Goal: Transaction & Acquisition: Purchase product/service

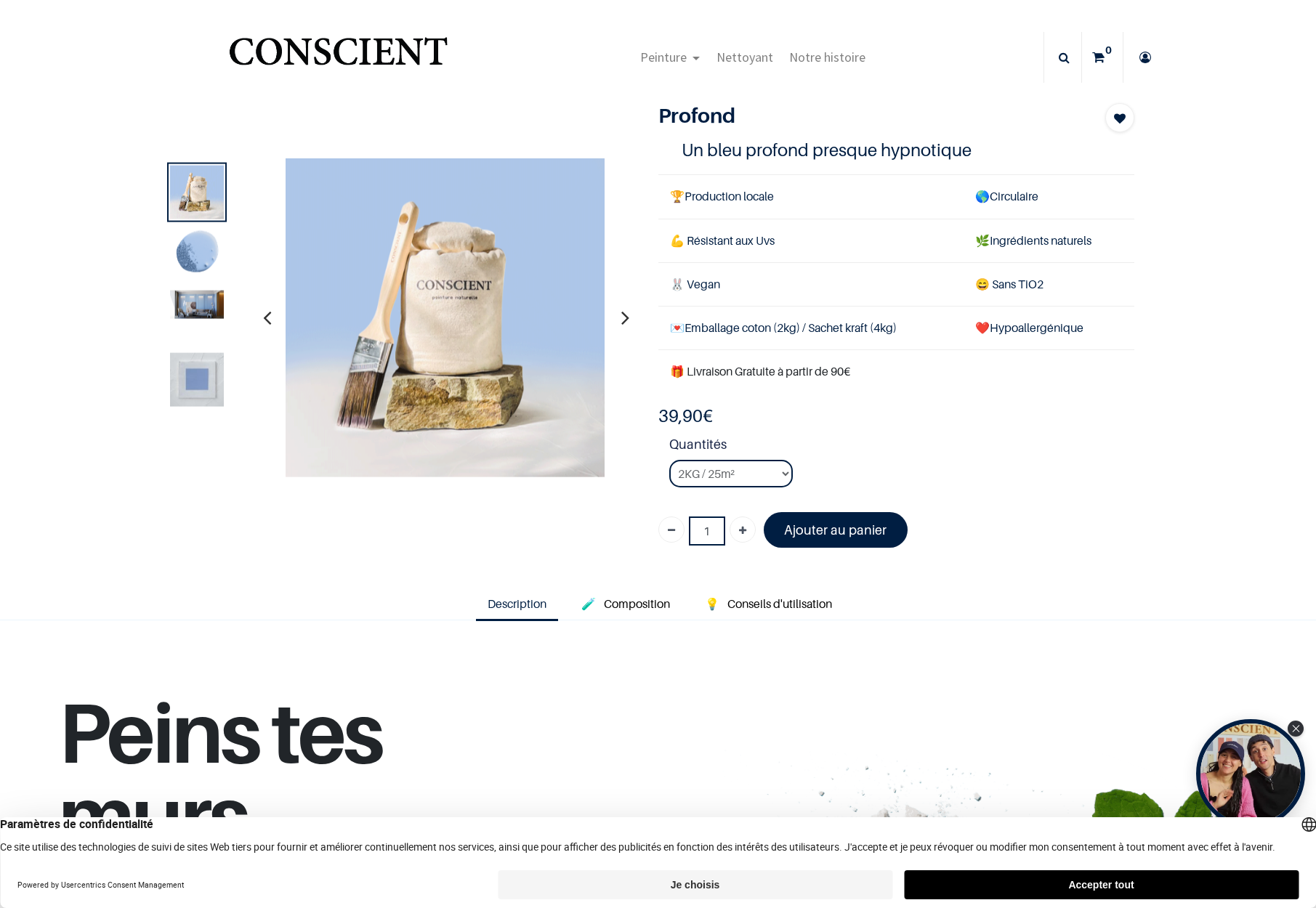
click at [199, 292] on img at bounding box center [197, 305] width 54 height 29
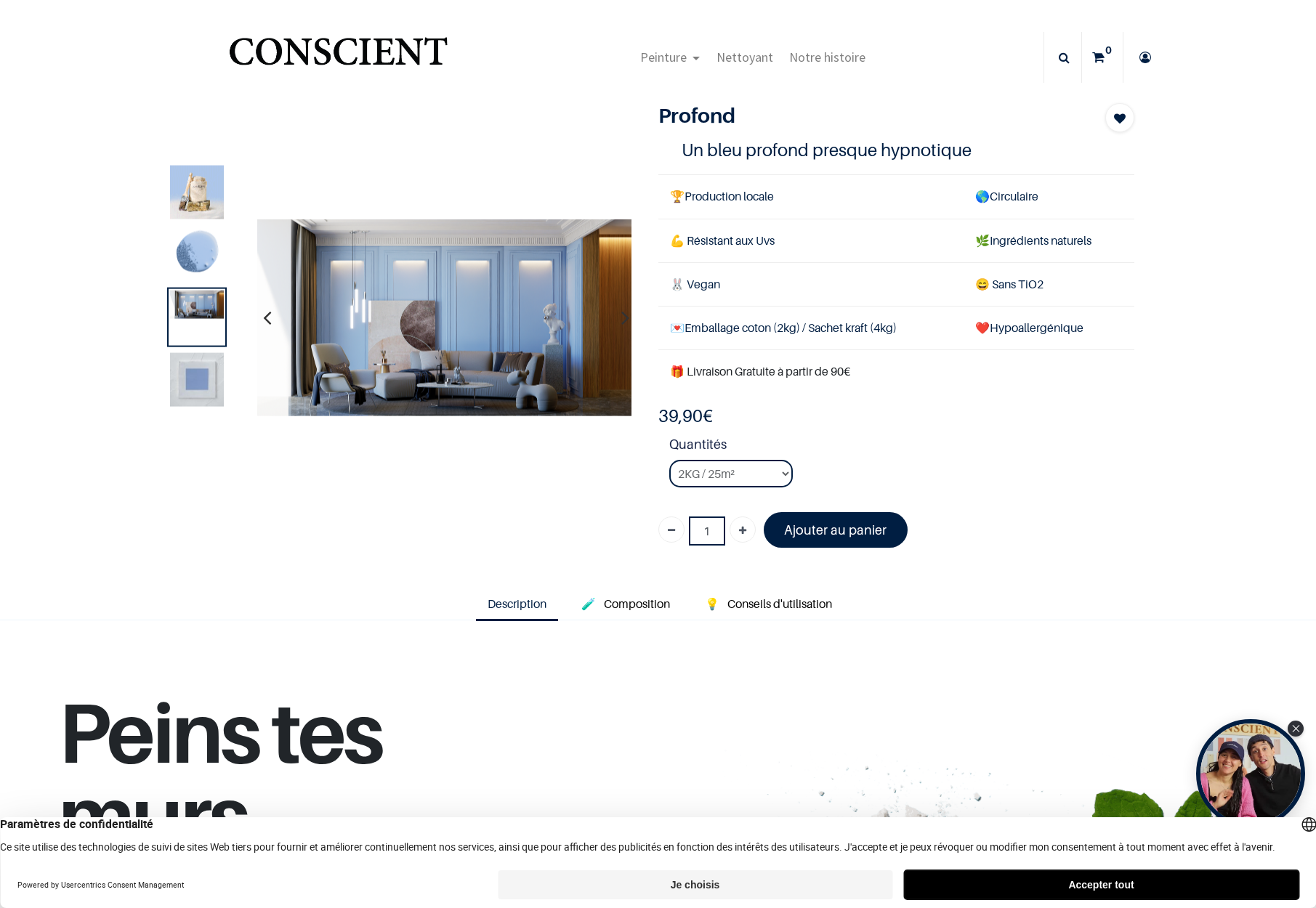
click at [1140, 893] on button "Accepter tout" at bounding box center [1101, 885] width 395 height 29
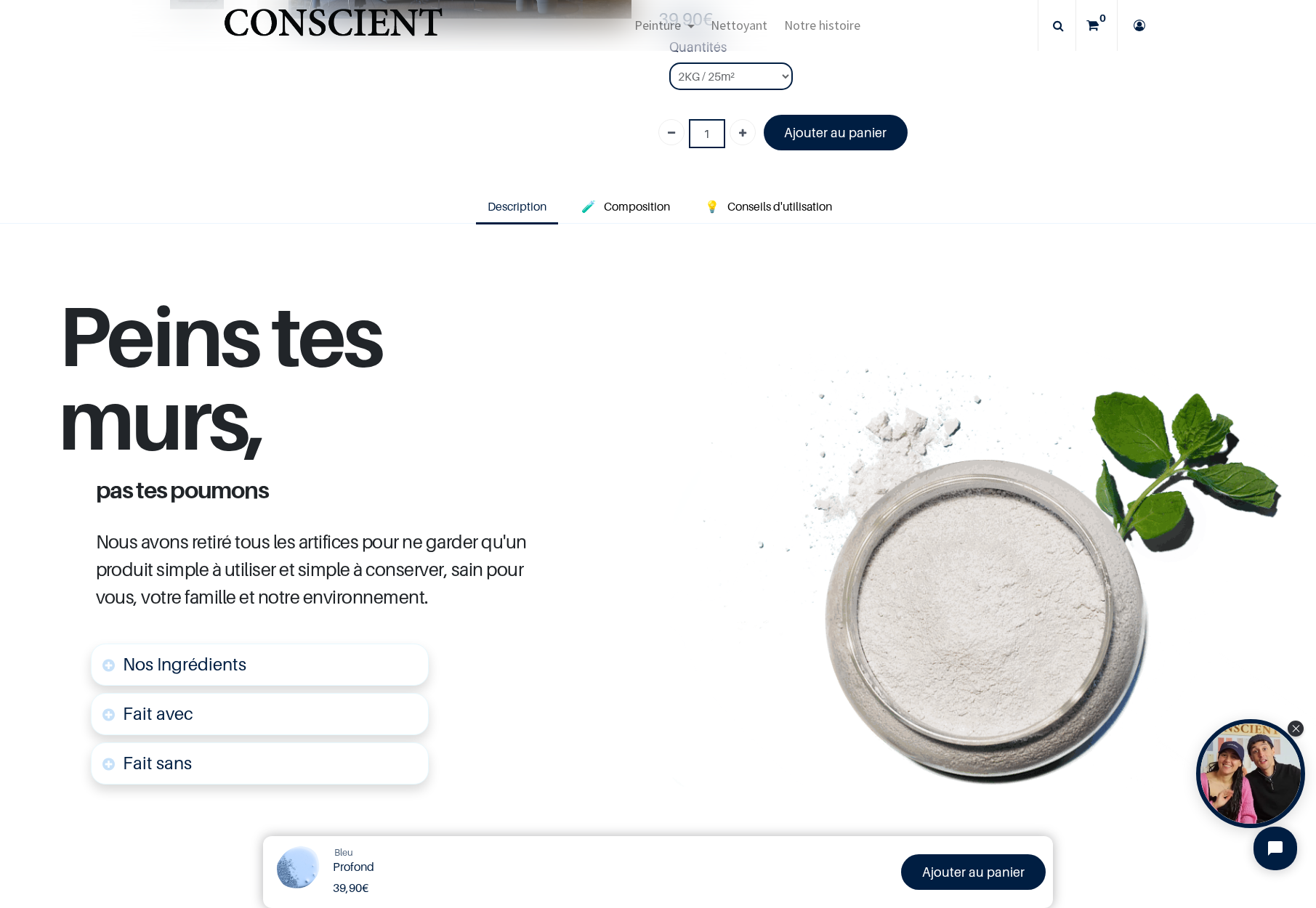
scroll to position [218, 0]
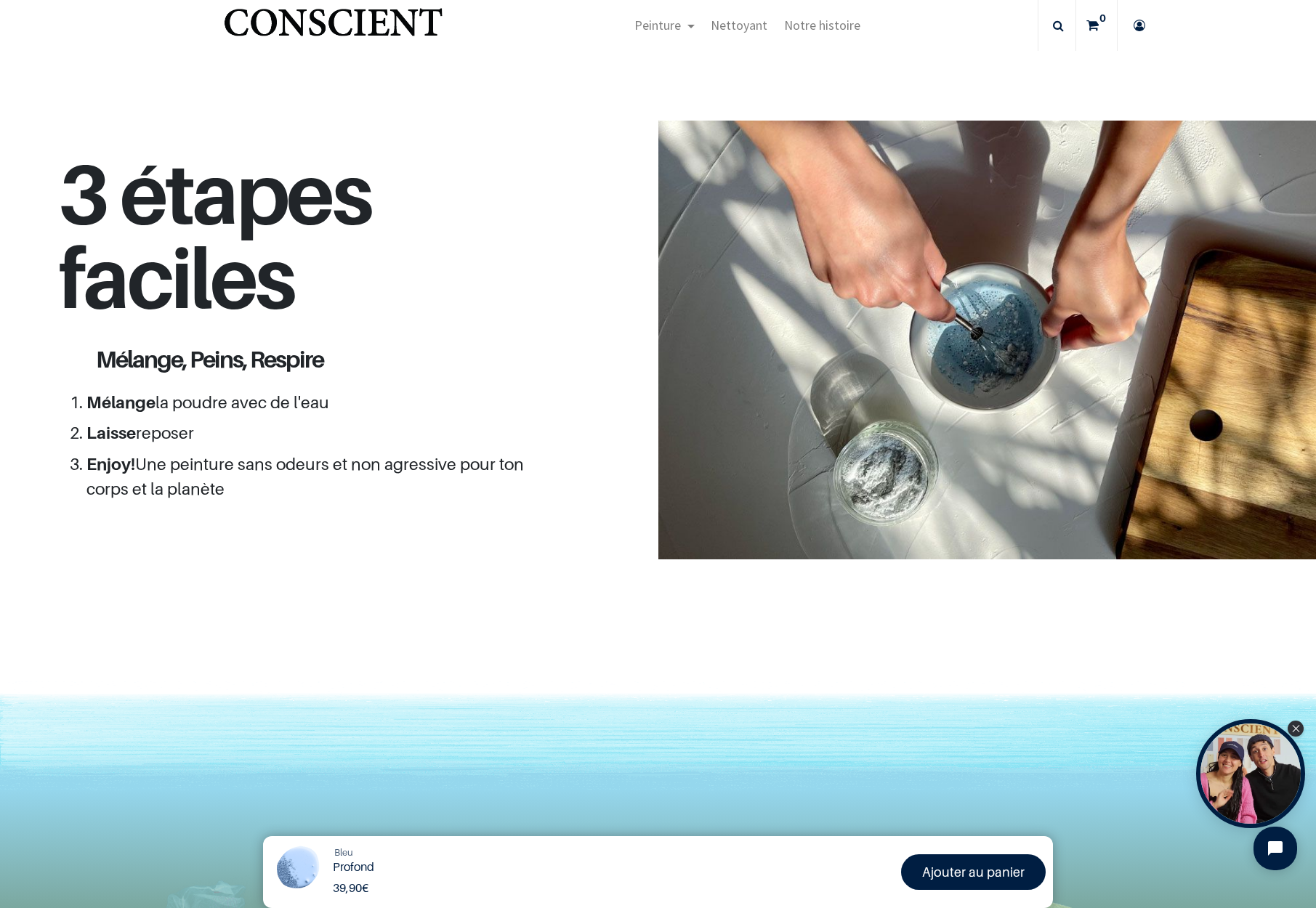
scroll to position [1194, 0]
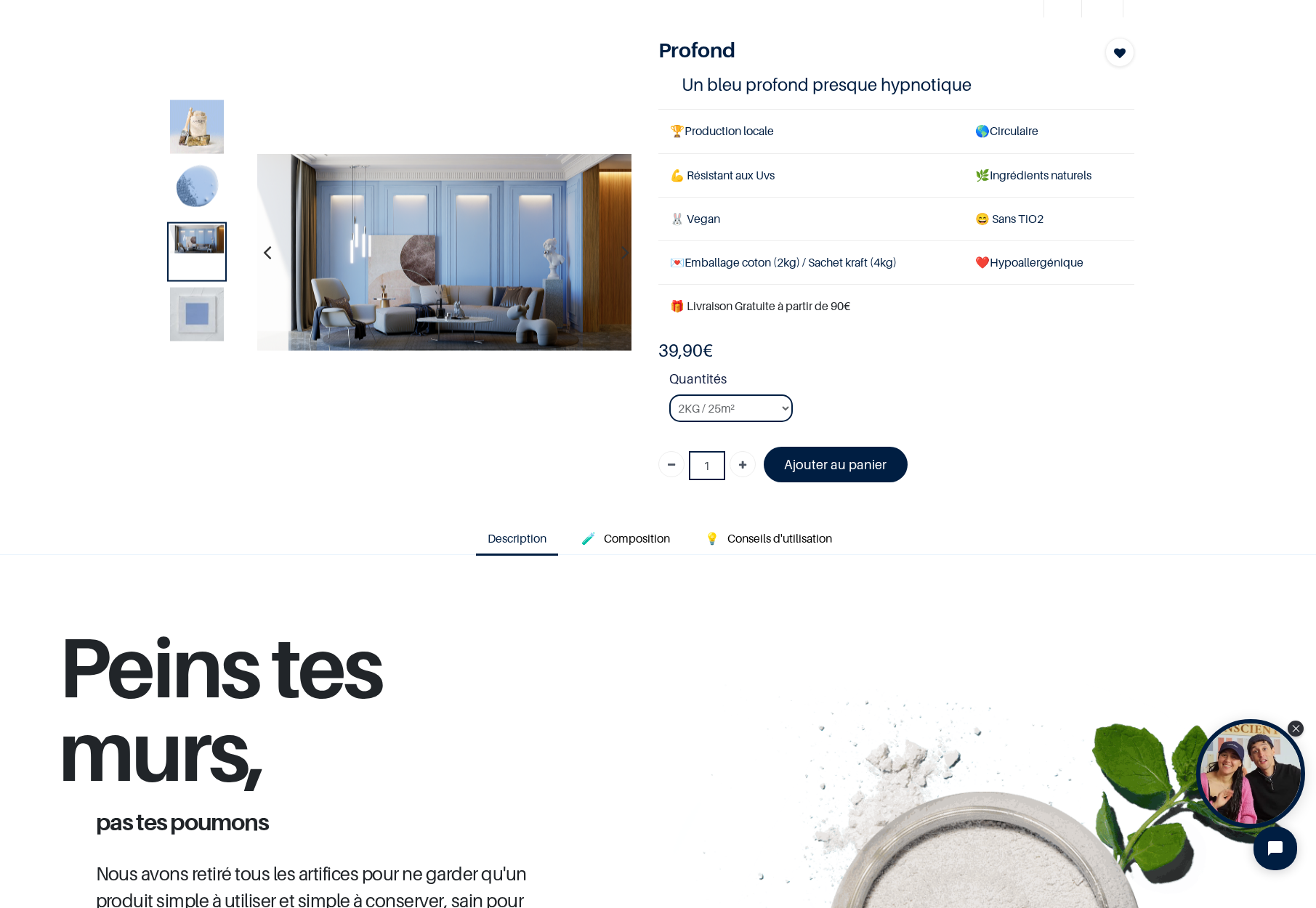
scroll to position [65, 0]
click at [432, 261] on img at bounding box center [444, 253] width 374 height 197
click at [484, 245] on img at bounding box center [444, 253] width 374 height 197
click at [184, 312] on img at bounding box center [197, 314] width 54 height 54
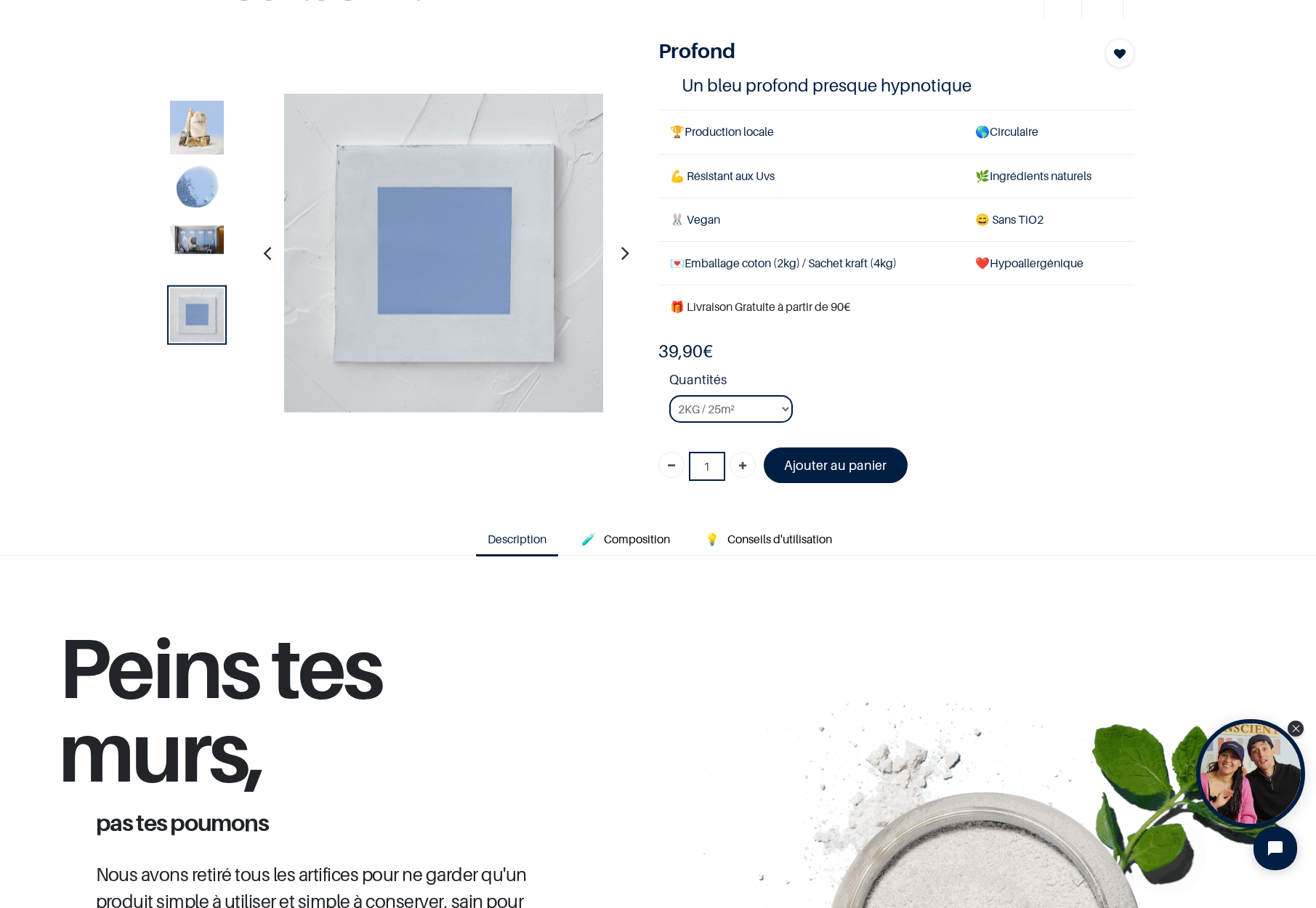
click at [197, 193] on img at bounding box center [197, 190] width 54 height 54
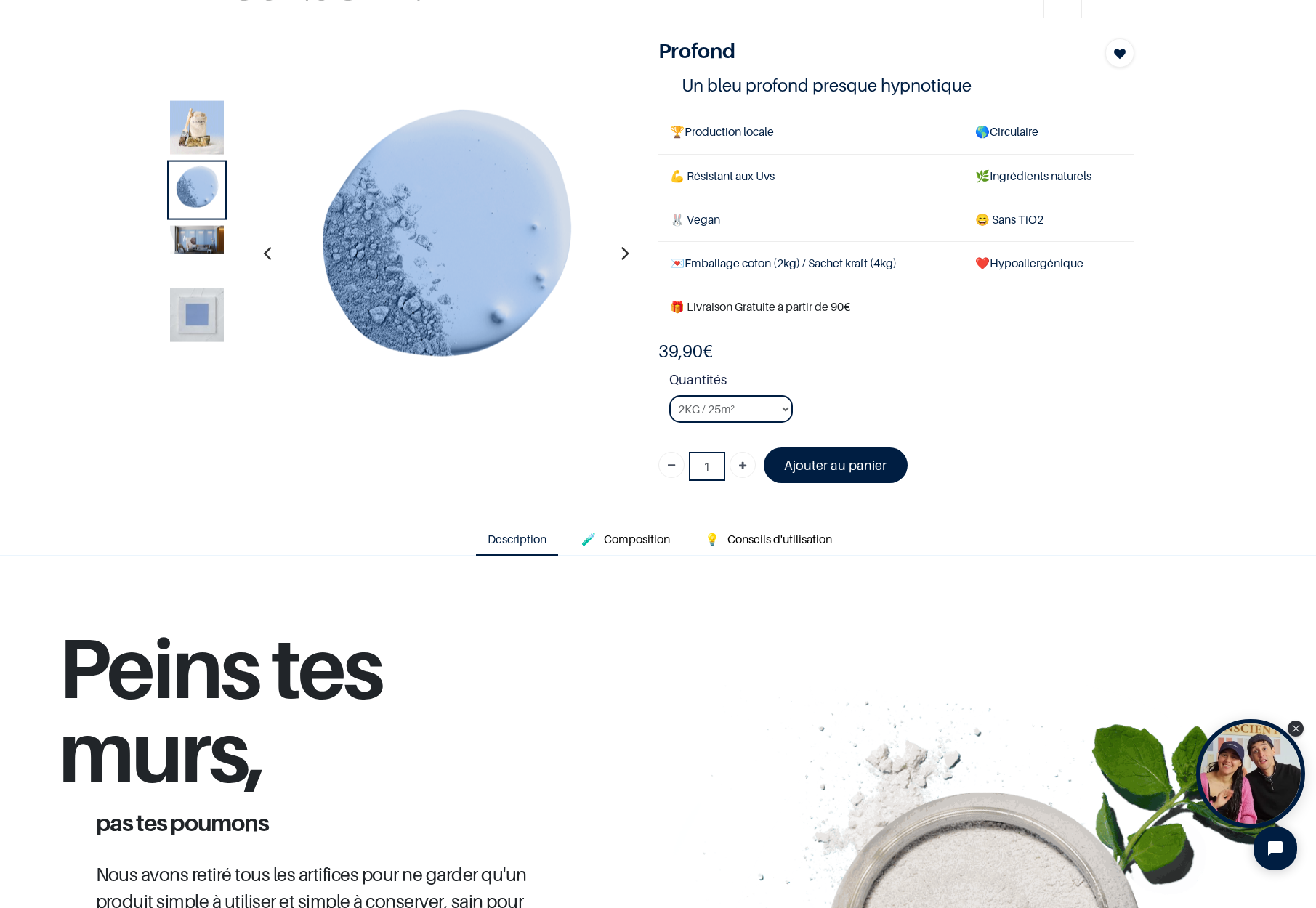
click at [211, 239] on img at bounding box center [197, 239] width 54 height 29
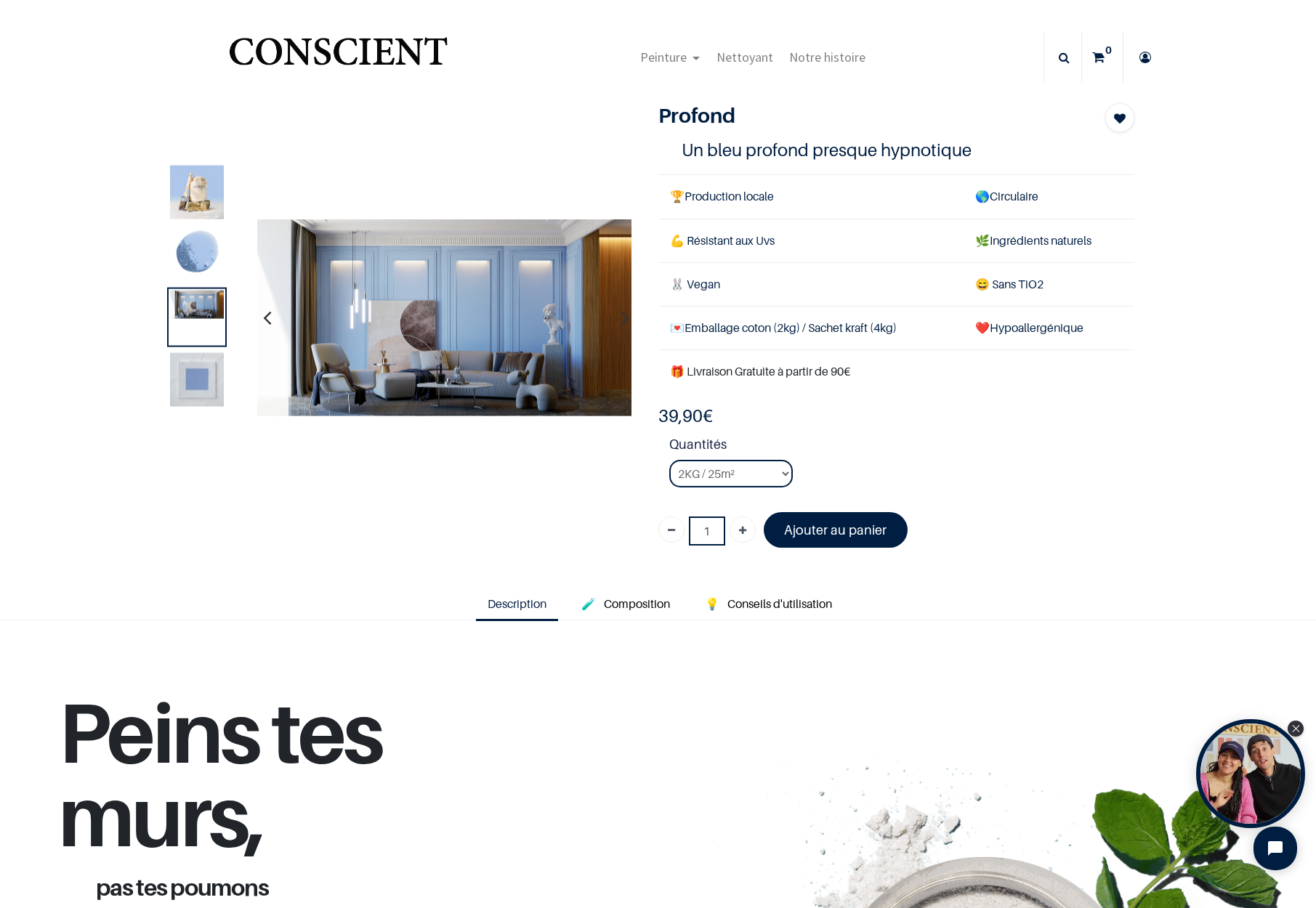
scroll to position [3, 0]
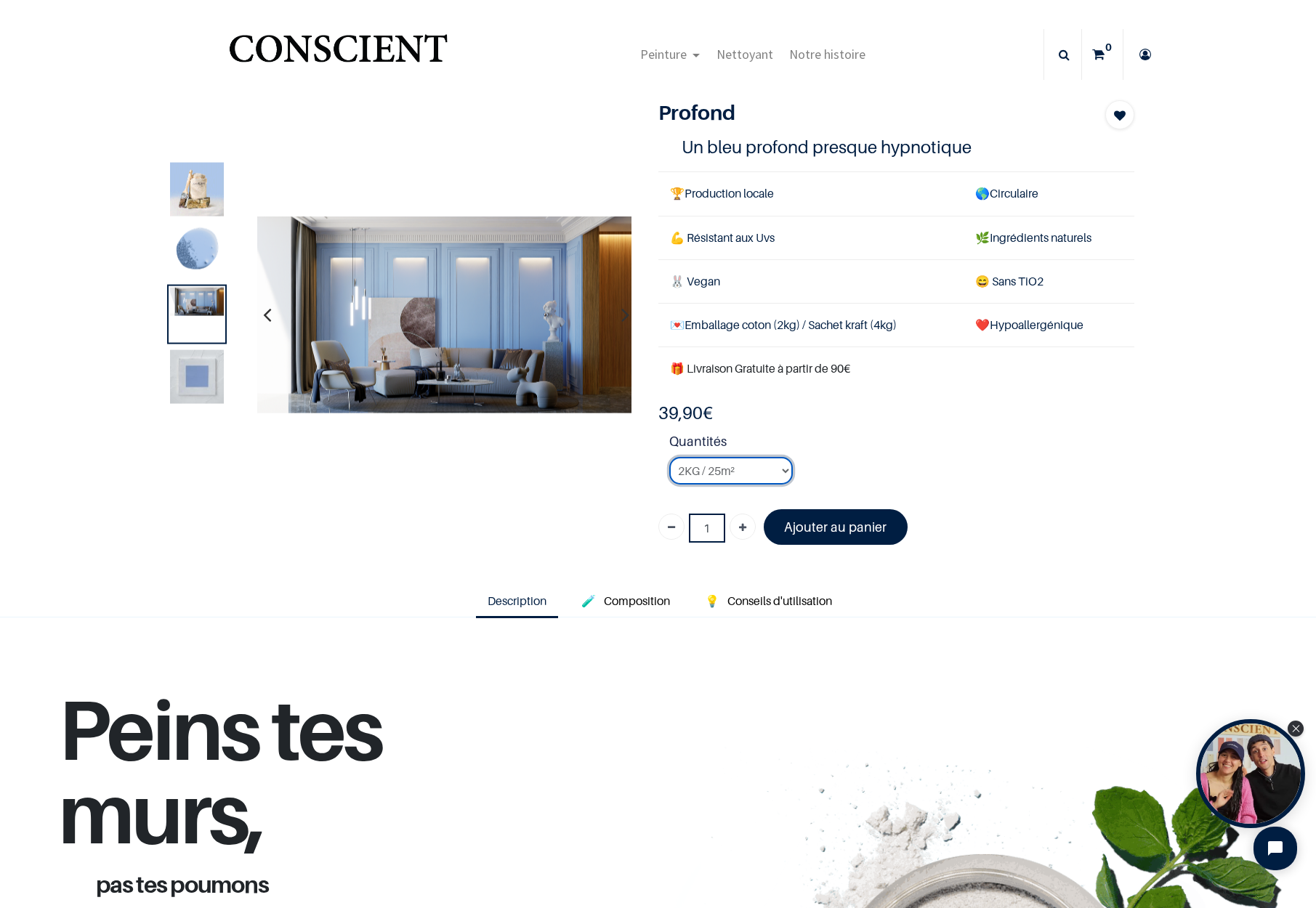
click at [779, 471] on select "2KG / 25m² 4KG / 50m² 8KG / 100m² Testeur" at bounding box center [731, 470] width 124 height 28
select select "44"
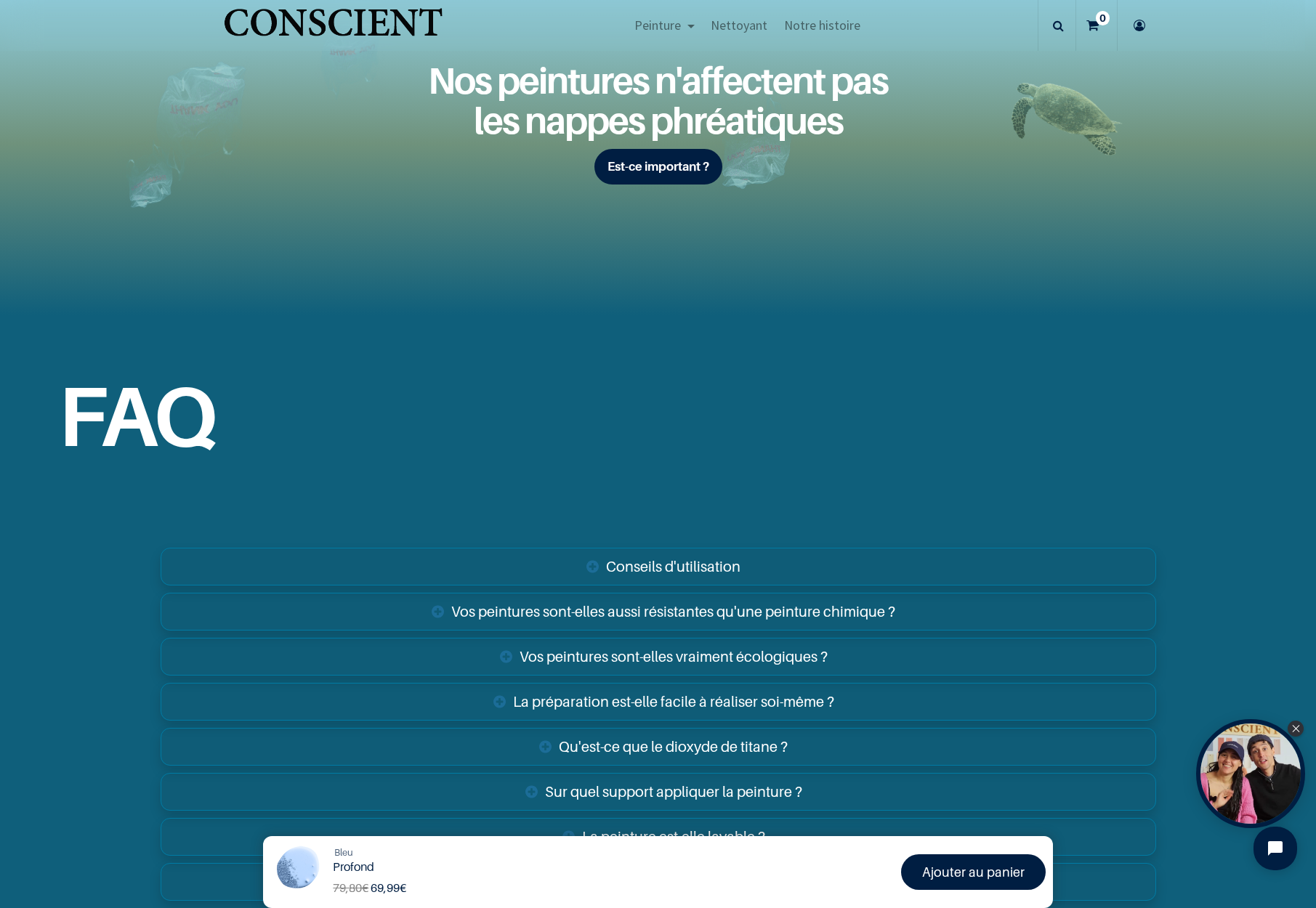
scroll to position [2275, 0]
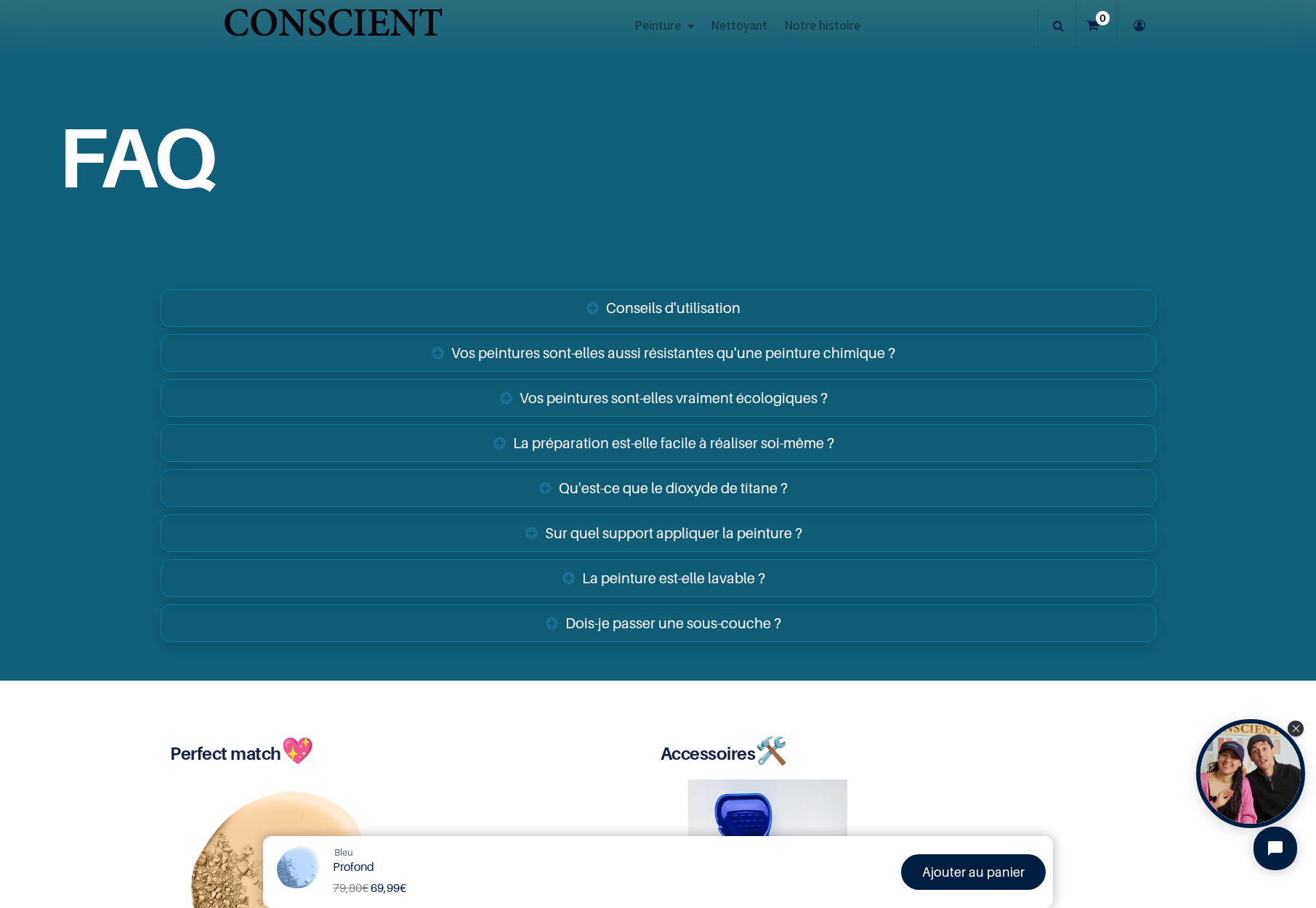
click at [867, 348] on link "Vos peintures sont-elles aussi résistantes qu'une peinture chimique ?" at bounding box center [658, 352] width 995 height 37
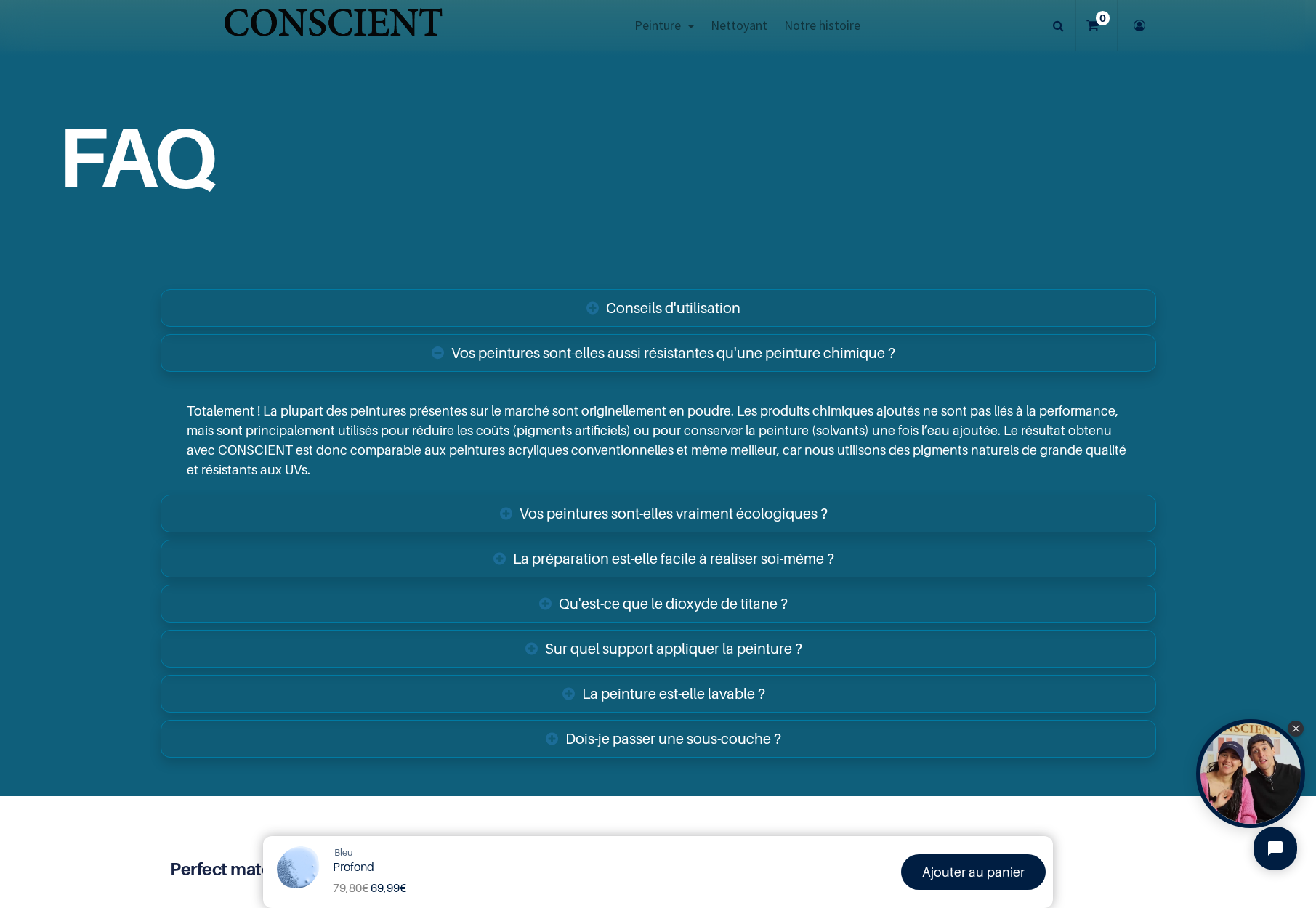
click at [758, 649] on link "Sur quel support appliquer la peinture ?" at bounding box center [658, 648] width 995 height 37
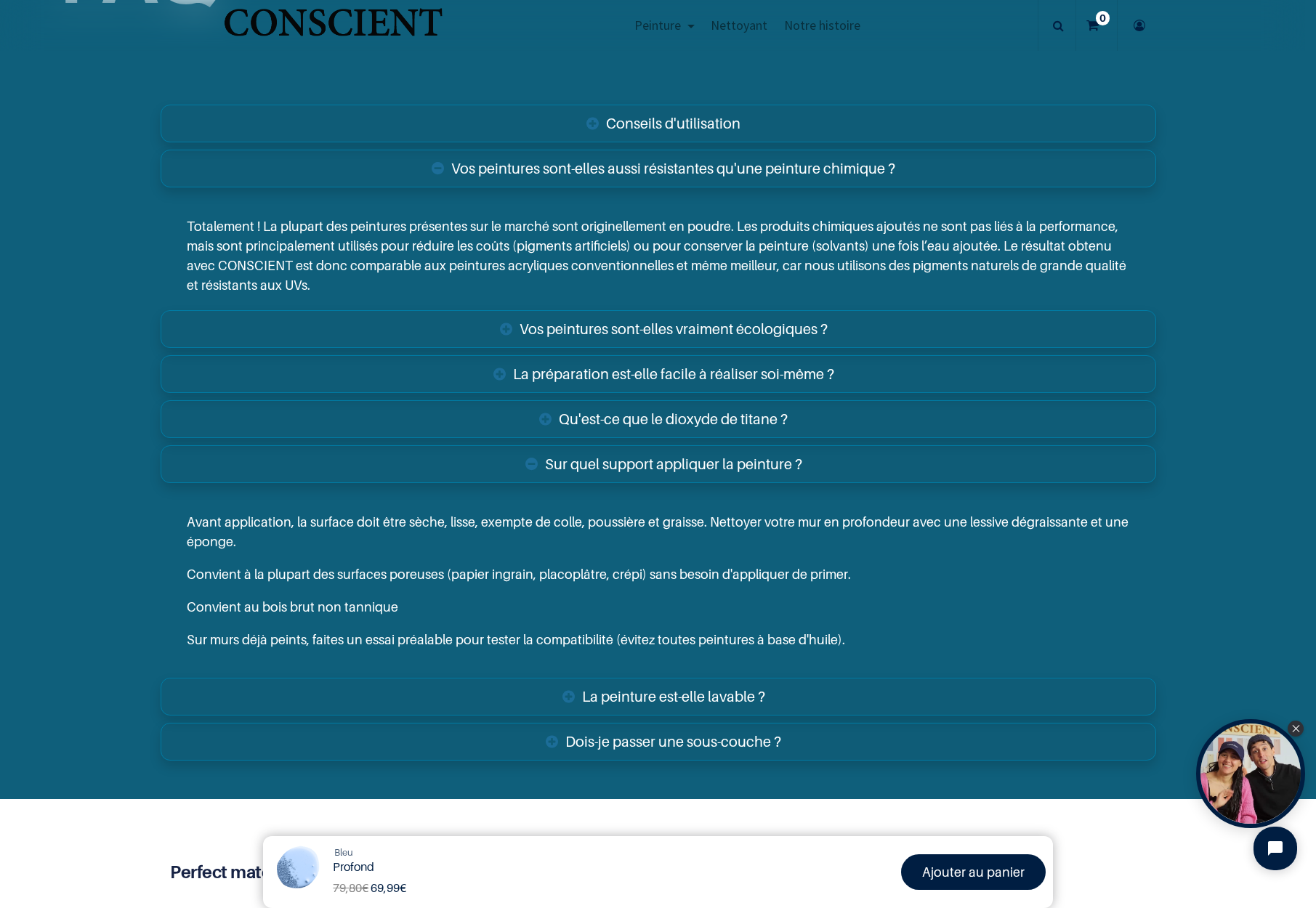
scroll to position [2467, 0]
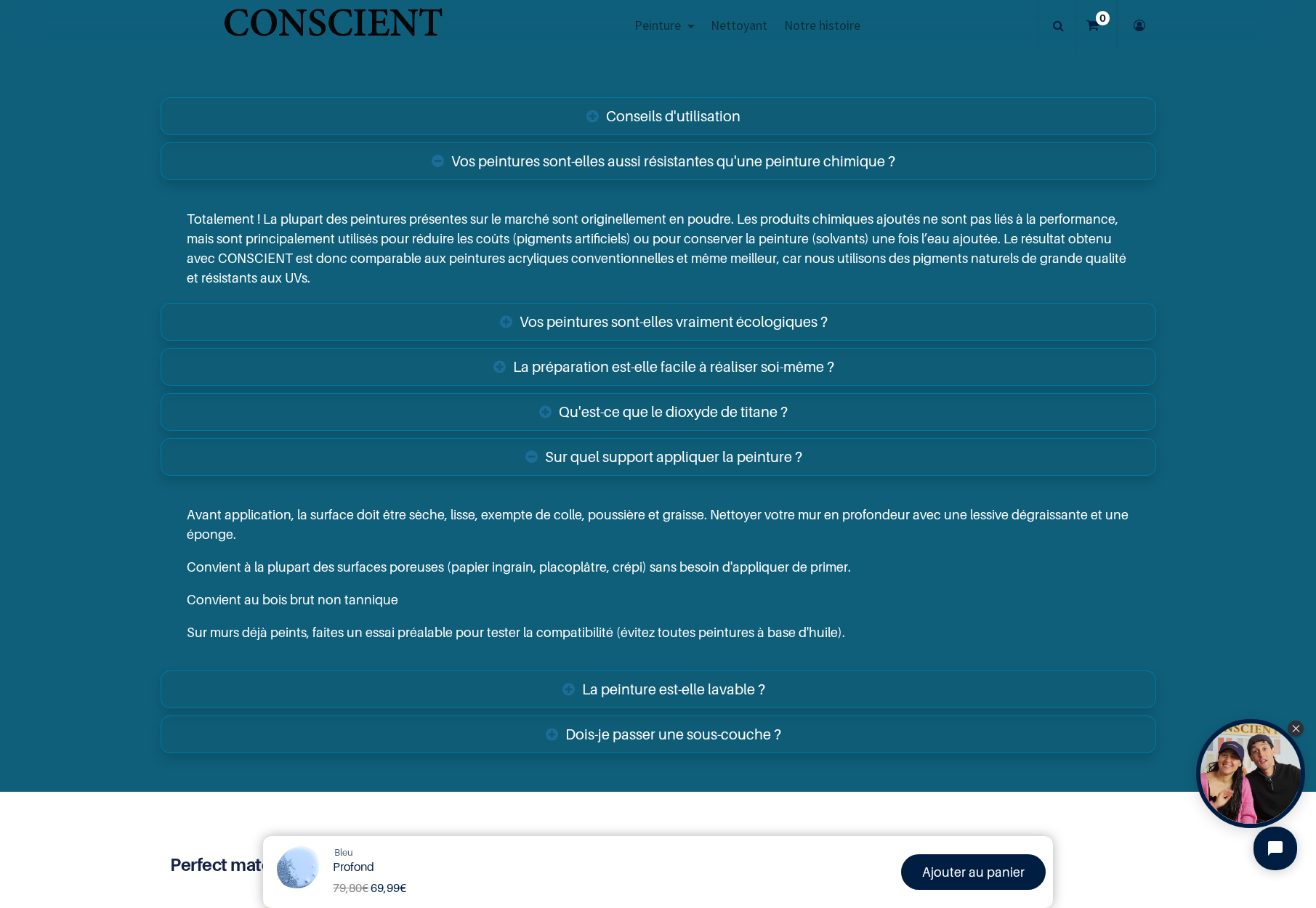
click at [720, 739] on link "Dois-je passer une sous-couche ?" at bounding box center [658, 734] width 995 height 37
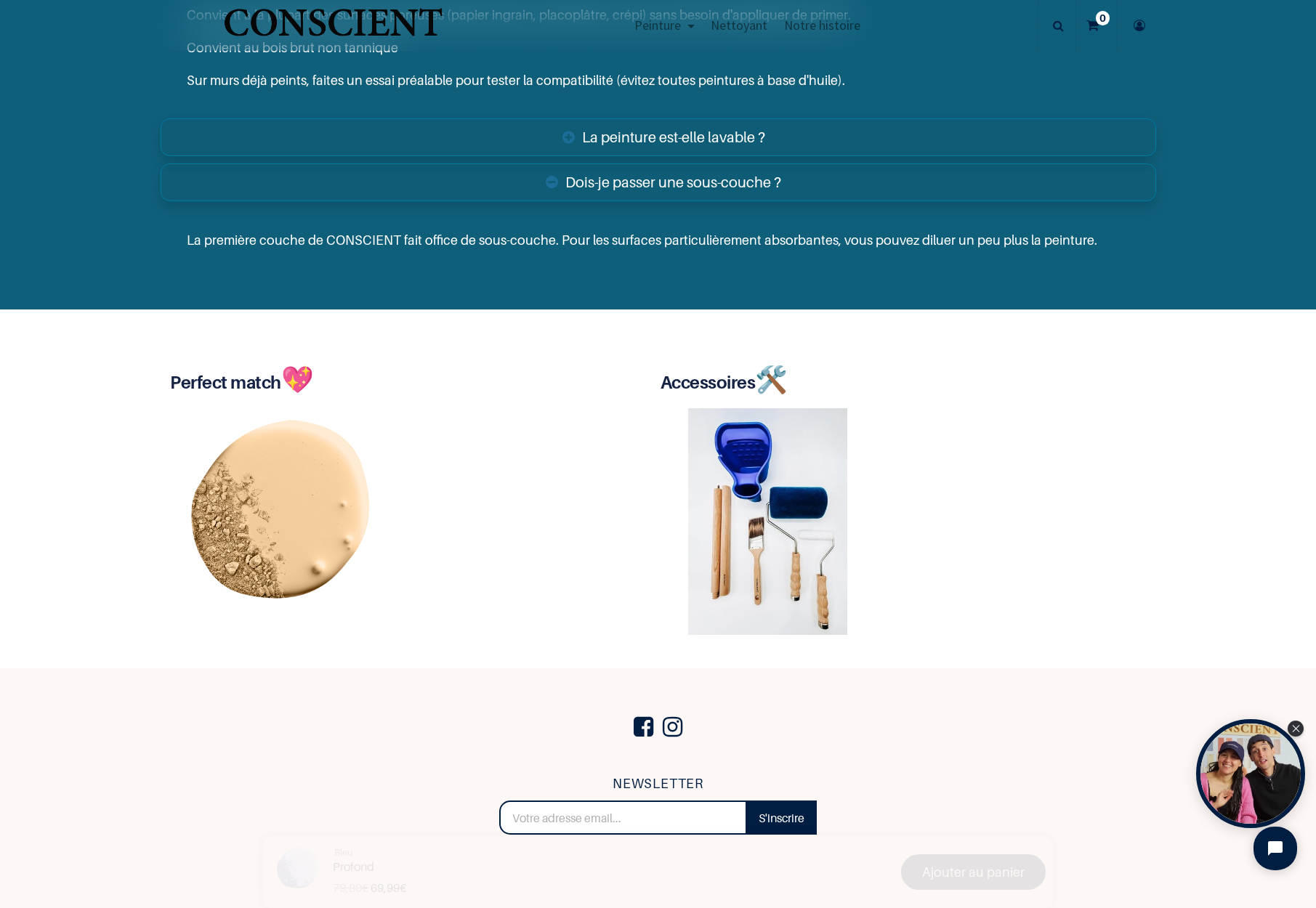
scroll to position [2963, 0]
